Goal: Transaction & Acquisition: Purchase product/service

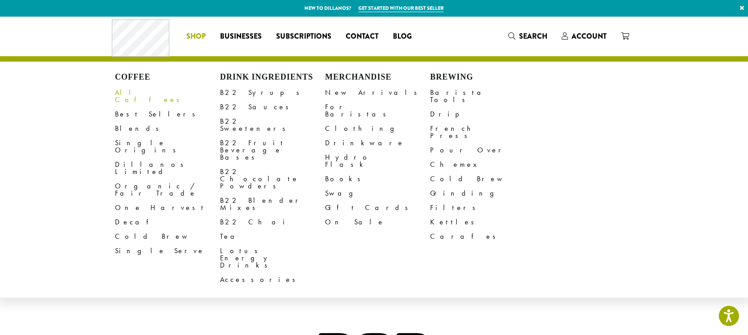
click at [125, 92] on link "All Coffees" at bounding box center [167, 96] width 105 height 22
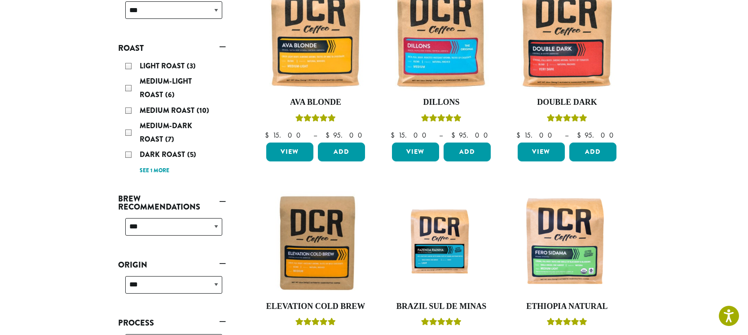
scroll to position [174, 0]
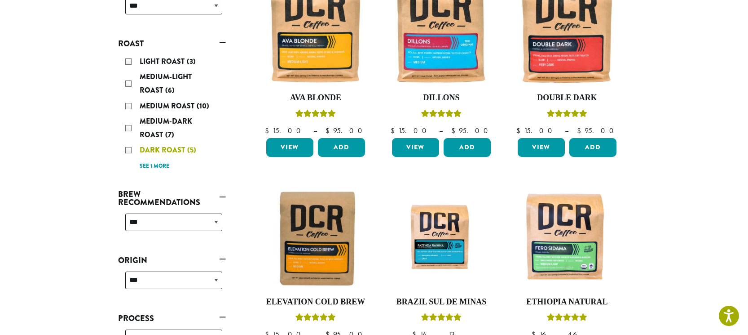
click at [129, 148] on div "Dark Roast (5)" at bounding box center [173, 149] width 97 height 13
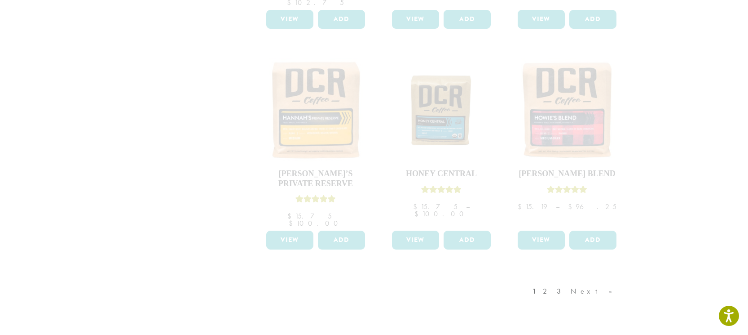
scroll to position [727, 0]
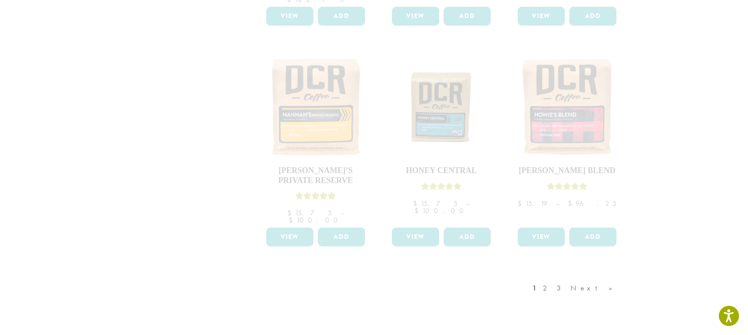
click at [610, 276] on div "1 2 3 Next »" at bounding box center [577, 297] width 93 height 42
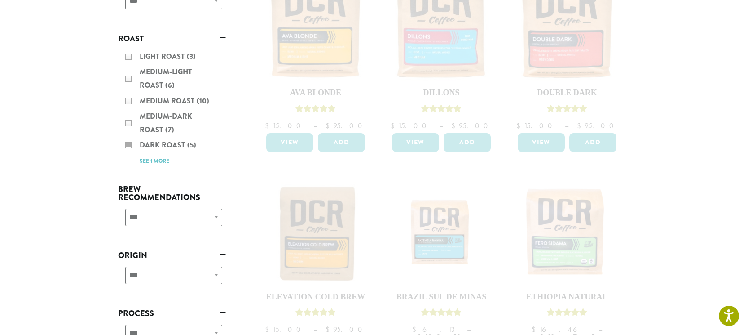
scroll to position [183, 0]
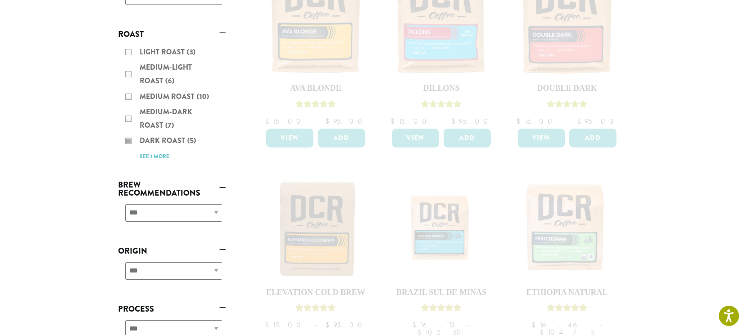
click at [154, 156] on div "Light Roast (3) Medium-Light Roast (6) Medium Roast (10) Medium-Dark Roast (7) …" at bounding box center [172, 104] width 108 height 124
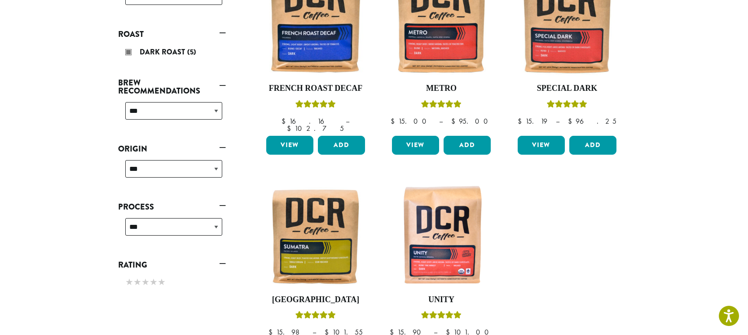
click at [726, 0] on html "Accessibility Screen-Reader Guide, Feedback, and Issue Reporting | New window N…" at bounding box center [374, 192] width 748 height 751
select select "****"
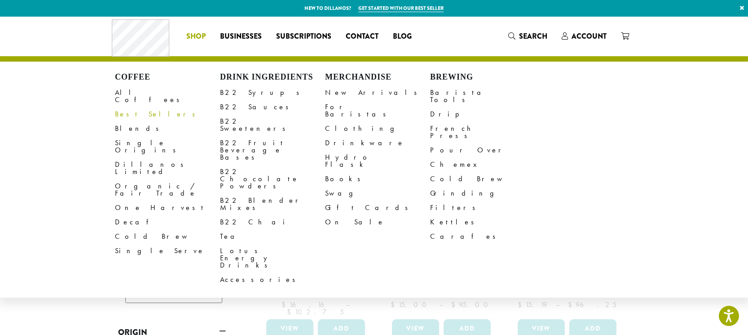
click at [129, 107] on link "Best Sellers" at bounding box center [167, 114] width 105 height 14
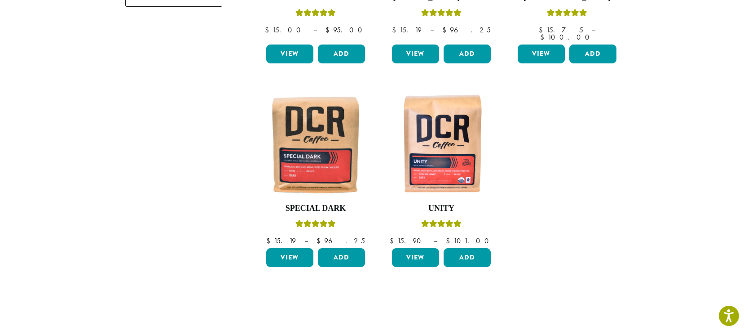
scroll to position [279, 0]
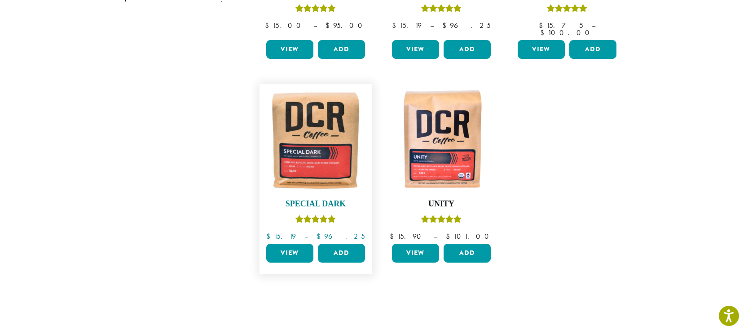
click at [300, 159] on img at bounding box center [315, 139] width 103 height 103
